Goal: Download file/media

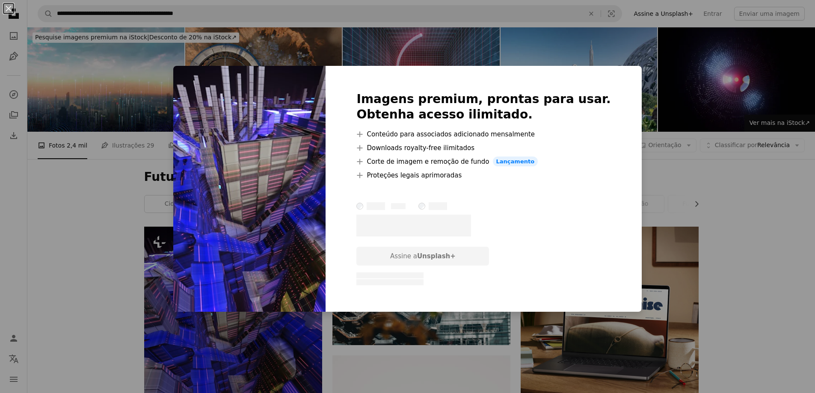
scroll to position [128, 0]
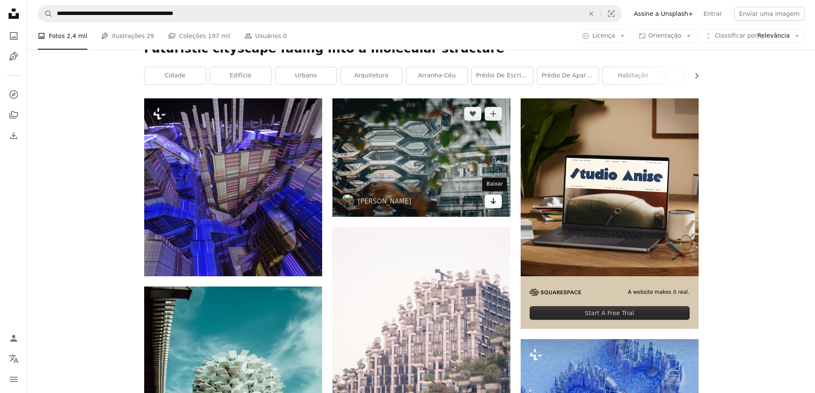
click at [493, 202] on icon "Arrow pointing down" at bounding box center [493, 201] width 7 height 10
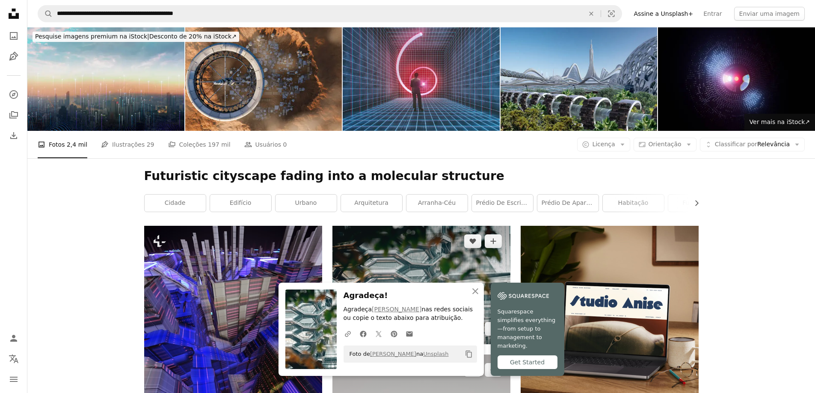
scroll to position [0, 0]
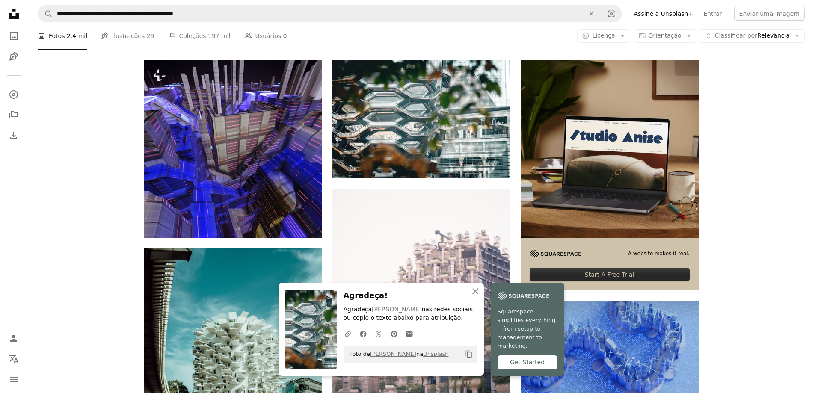
scroll to position [171, 0]
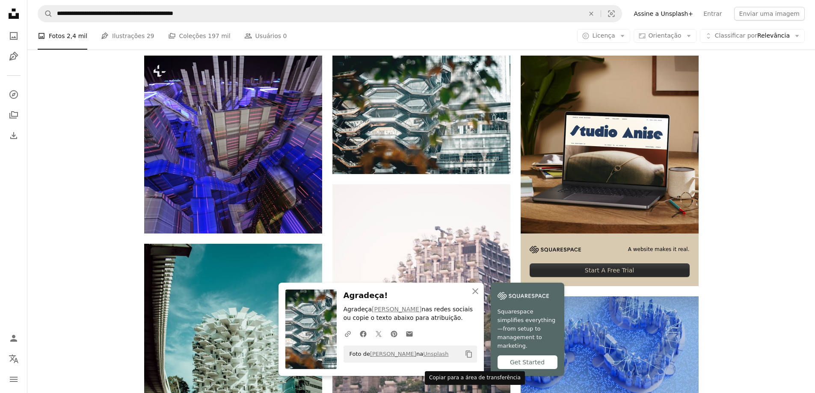
click at [469, 358] on icon "Copiar para a área de transferência" at bounding box center [469, 354] width 6 height 7
click at [475, 297] on icon "An X shape" at bounding box center [475, 291] width 10 height 10
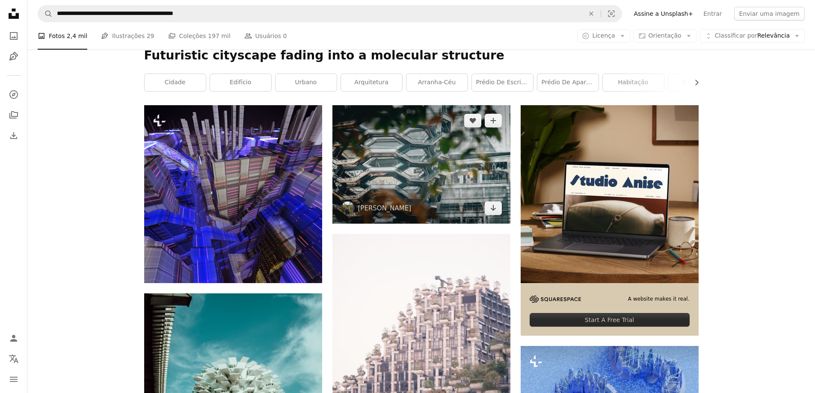
scroll to position [43, 0]
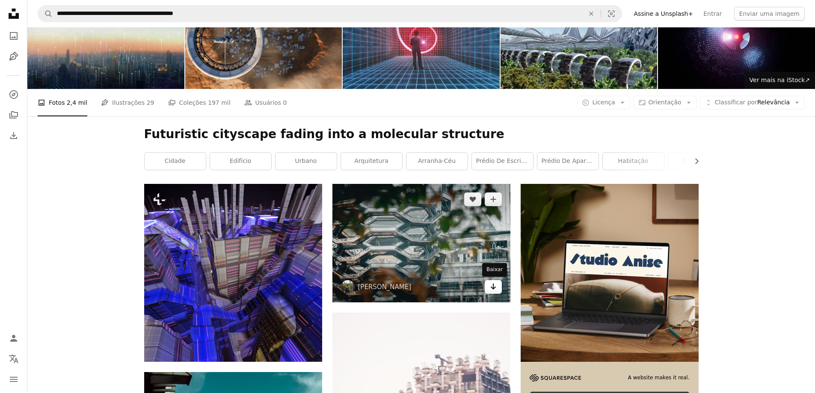
click at [493, 289] on icon "Baixar" at bounding box center [493, 287] width 6 height 6
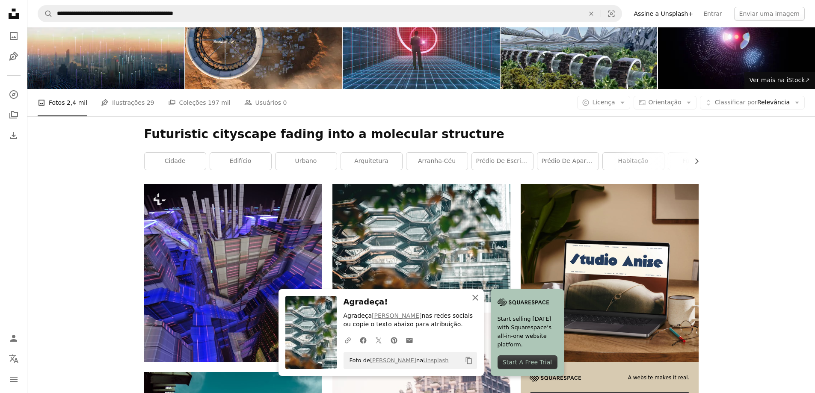
click at [475, 296] on icon "An X shape" at bounding box center [475, 298] width 10 height 10
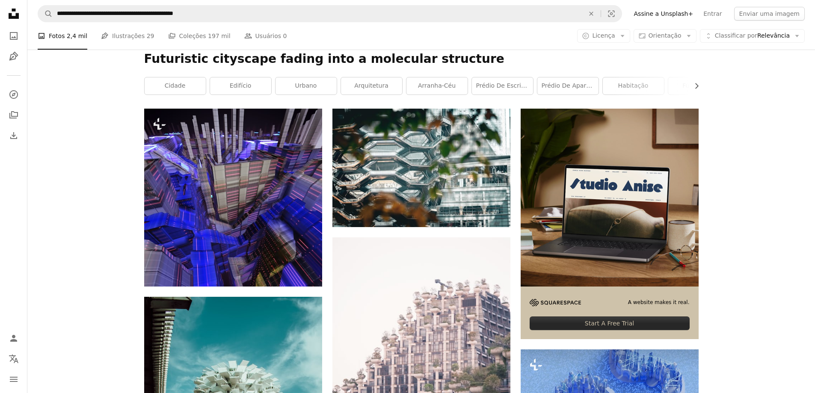
scroll to position [128, 0]
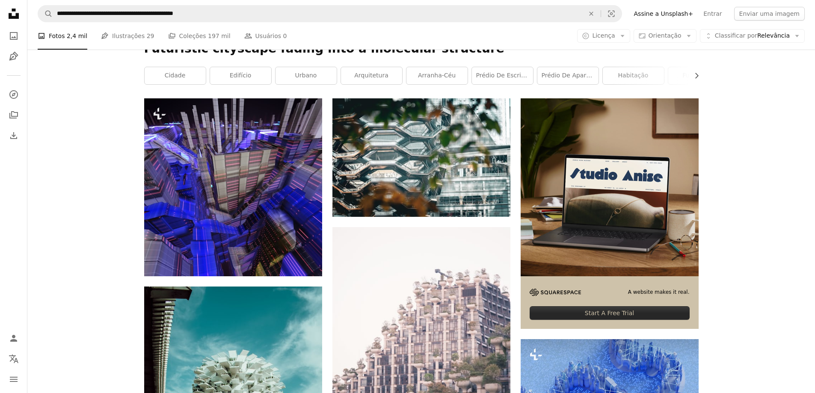
click at [588, 229] on img at bounding box center [610, 187] width 178 height 178
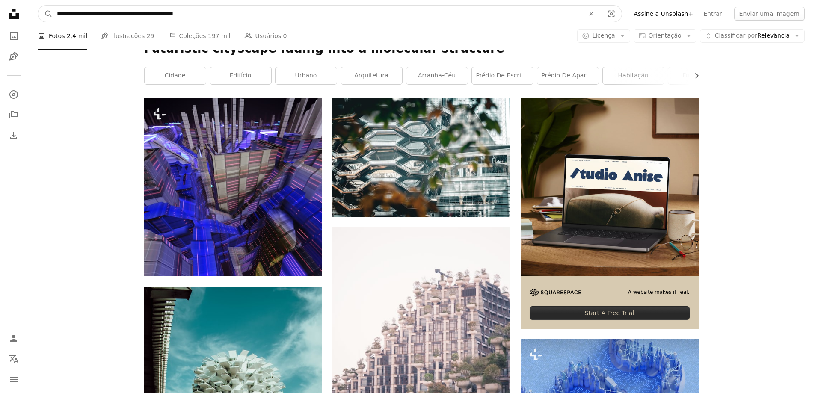
drag, startPoint x: 55, startPoint y: 13, endPoint x: 267, endPoint y: 10, distance: 212.3
click at [267, 10] on input "**********" at bounding box center [317, 14] width 529 height 16
paste input "**********"
type input "**********"
click at [38, 6] on button "A magnifying glass" at bounding box center [45, 14] width 15 height 16
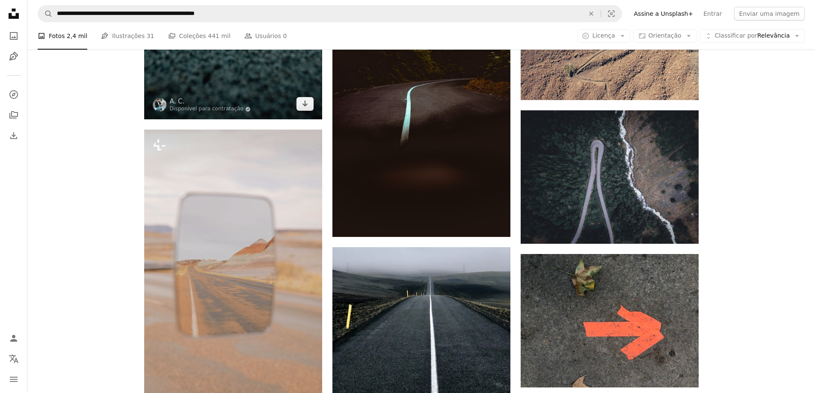
scroll to position [514, 0]
